Goal: Navigation & Orientation: Go to known website

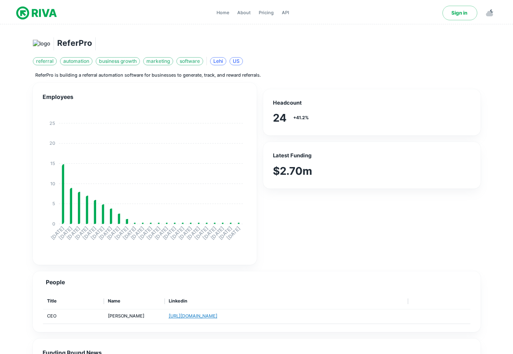
scroll to position [169, 421]
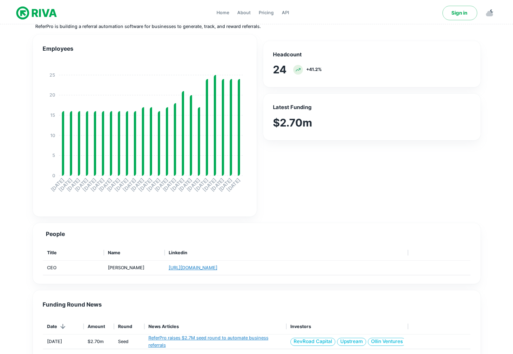
scroll to position [189, 0]
